Goal: Task Accomplishment & Management: Manage account settings

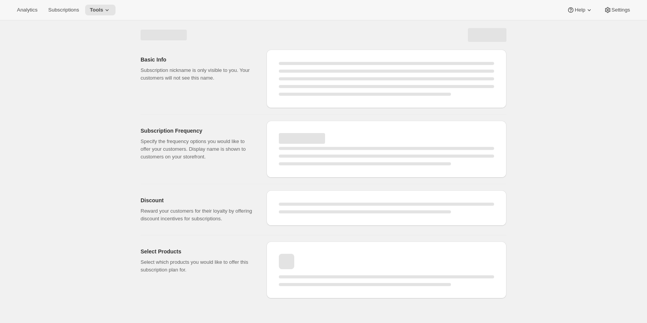
select select "WEEK"
select select "MONTH"
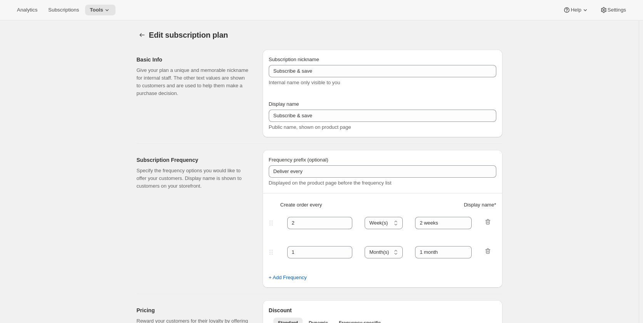
checkbox input "true"
type input "Subscribe & Save"
type input "Subscribe & Save <b>Free Shipping</b>"
type input "1"
select select "MONTH"
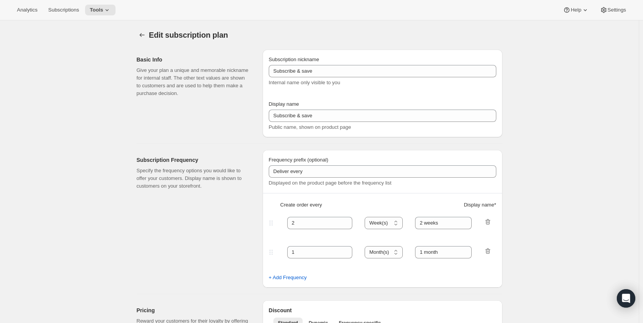
type input "1 month"
type input "2"
type input "2 months"
type input "Subscribers get Free Shipping! Modify or cancel anytime."
select select "MONTH"
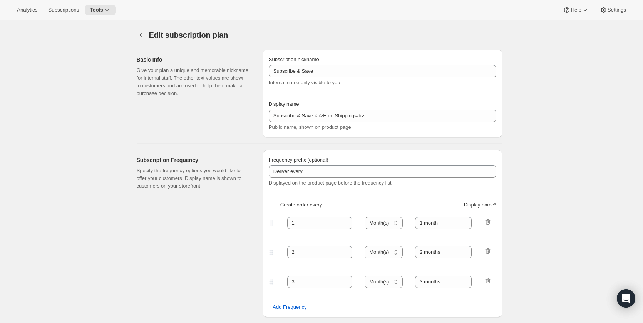
click at [169, 248] on div "Subscription Frequency Specify the frequency options you would like to offer yo…" at bounding box center [197, 233] width 120 height 167
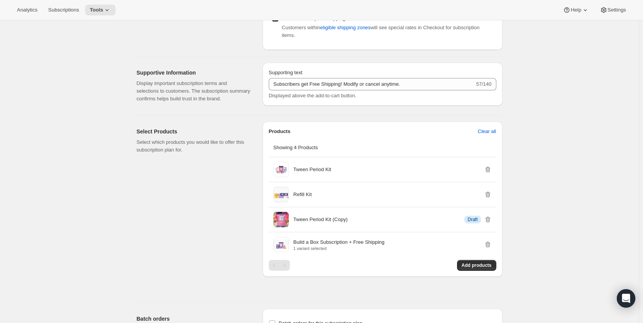
scroll to position [324, 0]
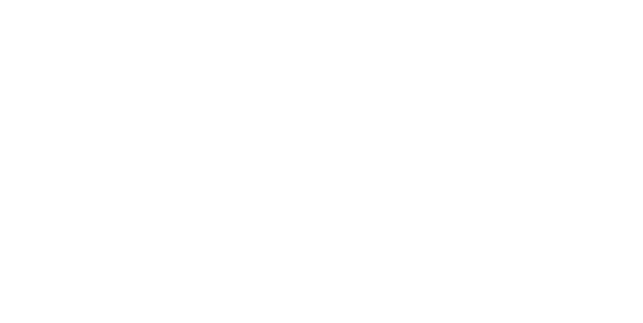
select select "WEEK"
select select "MONTH"
type input "Subscribe & Save"
type input "Subscribe & Save <b>Free Shipping</b>"
type input "1"
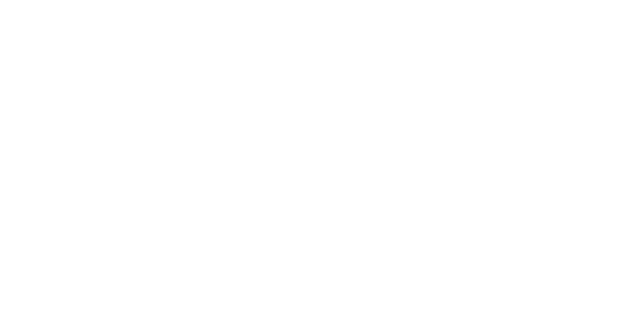
select select "MONTH"
type input "1 month"
type input "2"
type input "2 months"
type input "Subscribers get Free Shipping! Modify or cancel anytime."
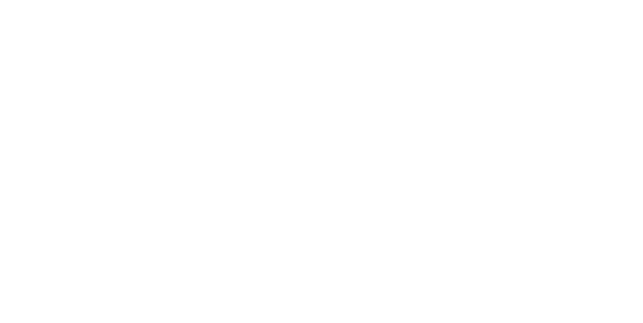
select select "MONTH"
